Goal: Information Seeking & Learning: Learn about a topic

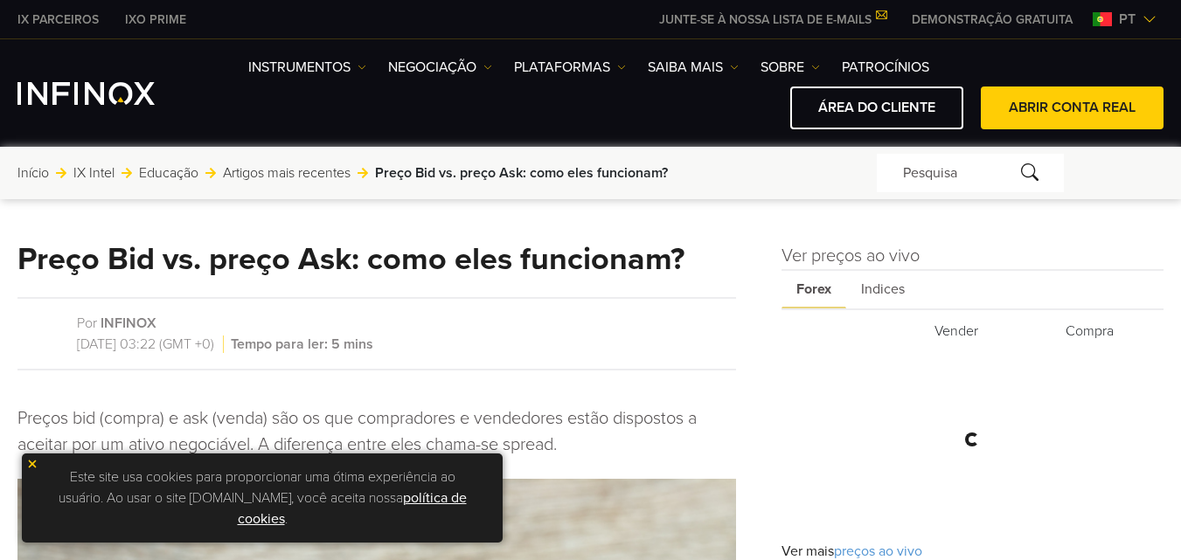
click at [248, 520] on link "política de cookies" at bounding box center [352, 509] width 229 height 38
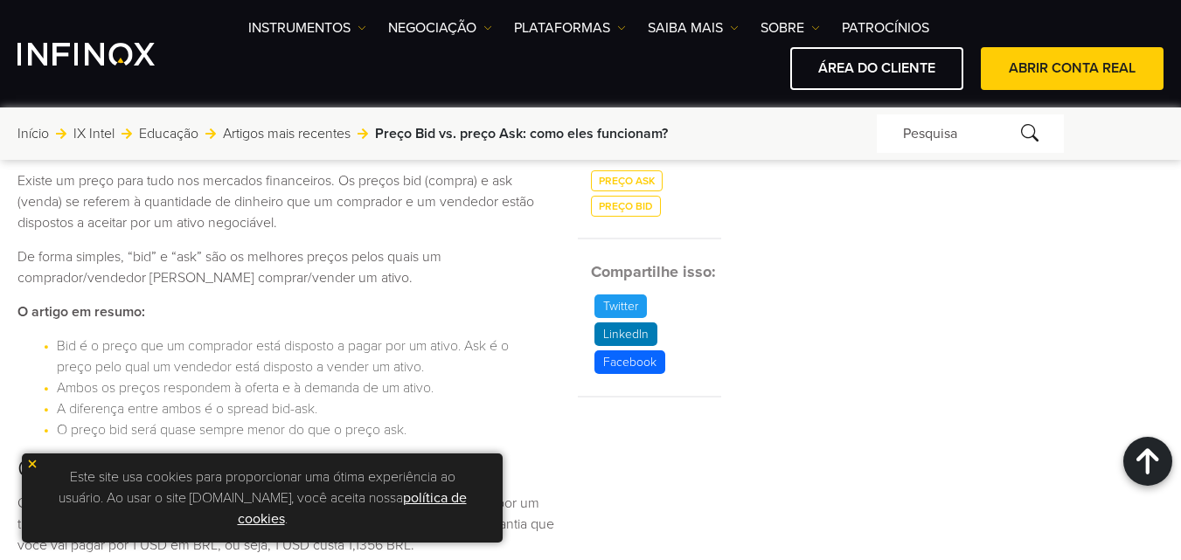
scroll to position [787, 0]
